Goal: Transaction & Acquisition: Purchase product/service

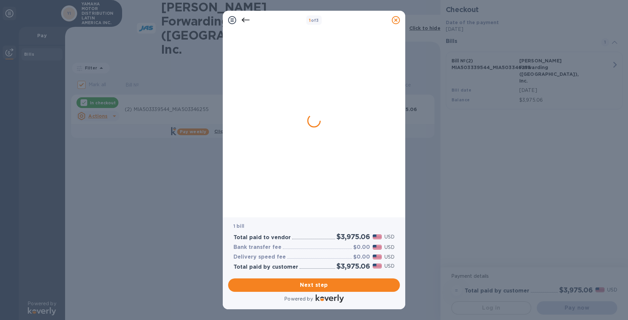
checkbox input "false"
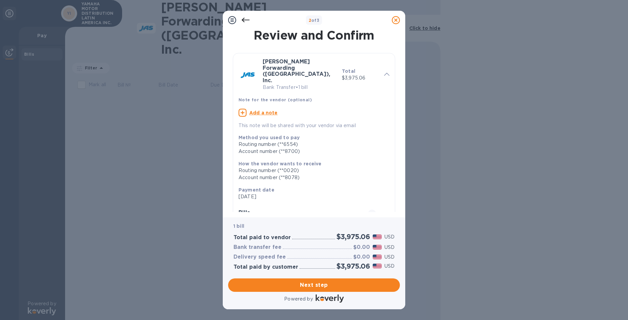
click at [323, 193] on div "Method you used to pay Routing number (**6554) Account number (**8700) How the …" at bounding box center [313, 206] width 151 height 155
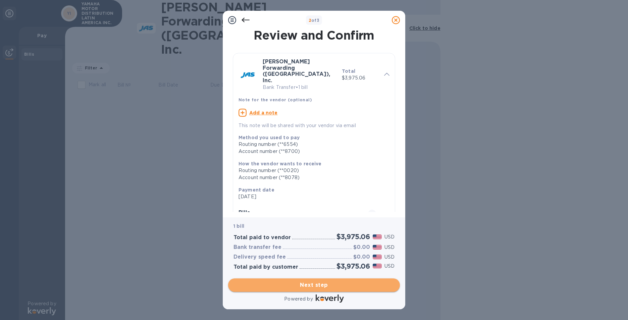
click at [317, 286] on span "Next step" at bounding box center [313, 285] width 161 height 8
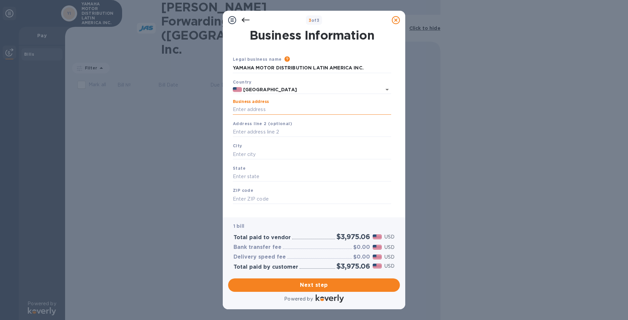
click at [266, 110] on input "Business address" at bounding box center [312, 110] width 158 height 10
type input "[STREET_ADDRESS]. Suite 790."
type input "[GEOGRAPHIC_DATA]"
type input "FL"
type input "33126"
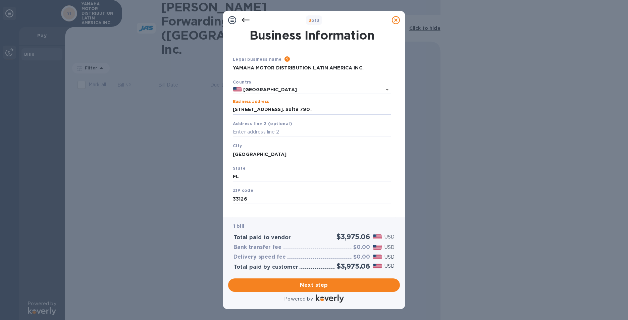
click at [266, 158] on input "[GEOGRAPHIC_DATA]" at bounding box center [312, 154] width 158 height 10
click at [314, 286] on span "Next step" at bounding box center [313, 285] width 161 height 8
click at [263, 152] on input "[GEOGRAPHIC_DATA]" at bounding box center [312, 154] width 158 height 10
type input "M"
type input "[GEOGRAPHIC_DATA]"
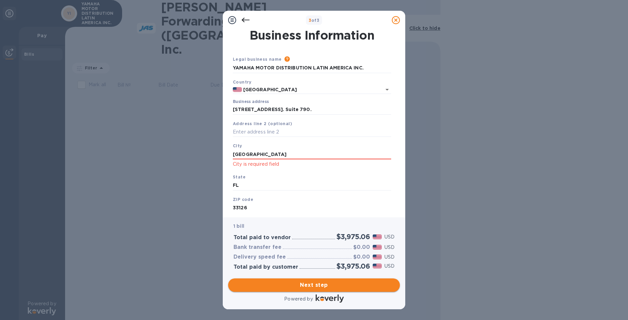
click at [314, 286] on span "Next step" at bounding box center [313, 285] width 161 height 8
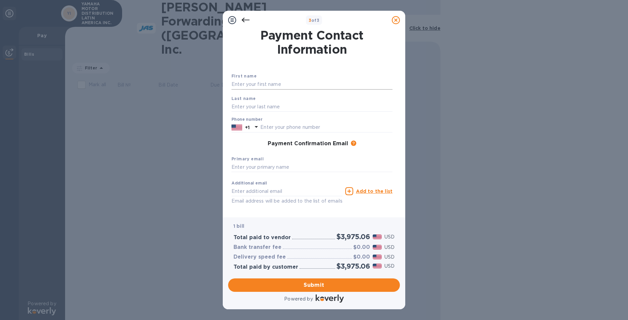
click at [253, 82] on input "text" at bounding box center [311, 84] width 161 height 10
type input "[PERSON_NAME]"
type input "3052655905"
type input "[PERSON_NAME][EMAIL_ADDRESS][DOMAIN_NAME]"
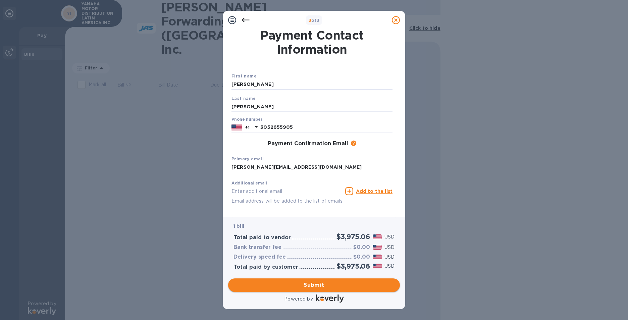
click at [312, 286] on span "Submit" at bounding box center [313, 285] width 161 height 8
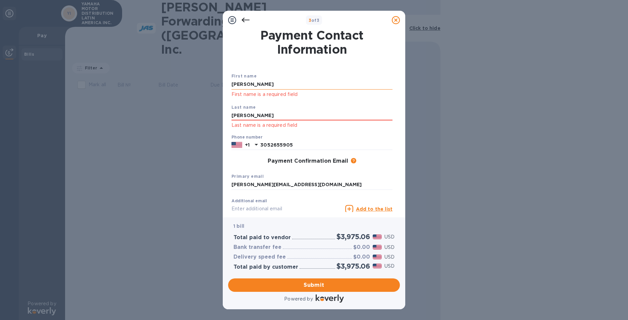
drag, startPoint x: 266, startPoint y: 83, endPoint x: 232, endPoint y: 84, distance: 34.2
click at [232, 84] on input "[PERSON_NAME]" at bounding box center [311, 84] width 161 height 10
type input "[PERSON_NAME]"
type input "[PERSON_NAME][EMAIL_ADDRESS][DOMAIN_NAME]"
drag, startPoint x: 266, startPoint y: 114, endPoint x: 216, endPoint y: 114, distance: 49.6
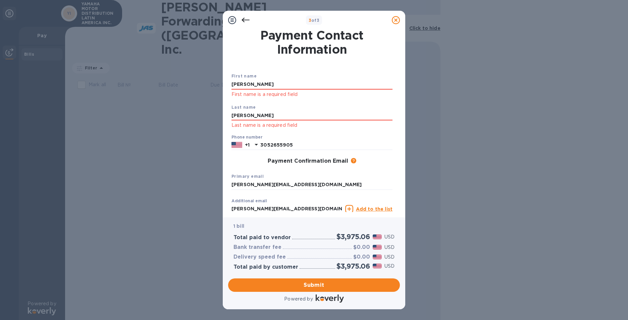
click at [216, 114] on div "3 of 3 Payment Contact Information First name [PERSON_NAME] First name is a req…" at bounding box center [314, 160] width 628 height 320
click at [273, 116] on input "[PERSON_NAME]" at bounding box center [311, 116] width 161 height 10
drag, startPoint x: 268, startPoint y: 117, endPoint x: 238, endPoint y: 118, distance: 29.9
click at [238, 118] on input "[PERSON_NAME]" at bounding box center [311, 116] width 161 height 10
type input "H"
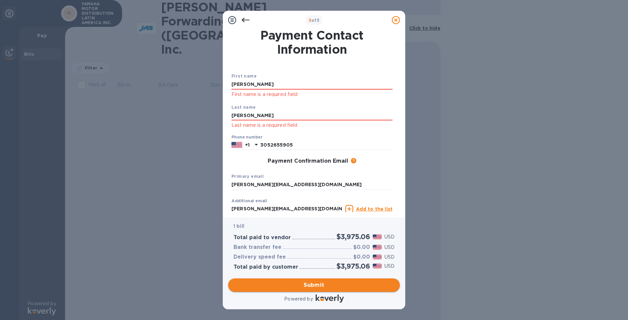
type input "[PERSON_NAME]"
click at [315, 285] on span "Submit" at bounding box center [313, 285] width 161 height 8
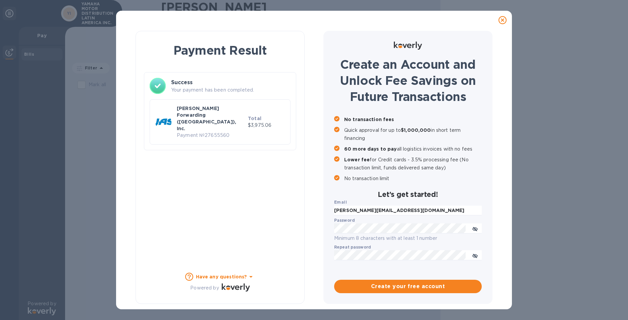
click at [261, 194] on div "Payment Result Success Your payment has been completed. [PERSON_NAME] Forwardin…" at bounding box center [219, 167] width 169 height 273
